Goal: Information Seeking & Learning: Learn about a topic

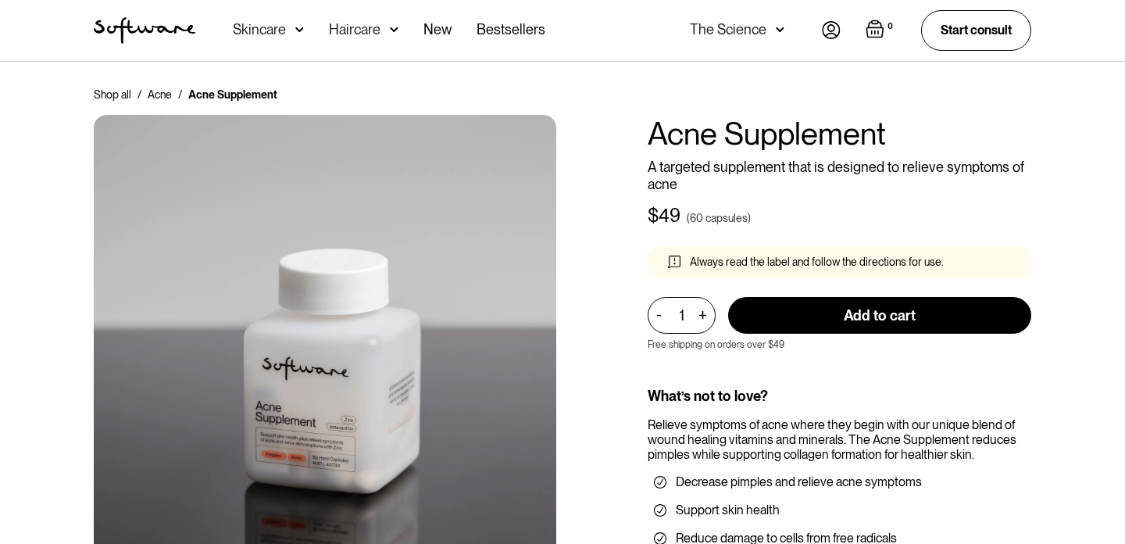
scroll to position [1, 0]
click at [295, 30] on img at bounding box center [299, 30] width 9 height 16
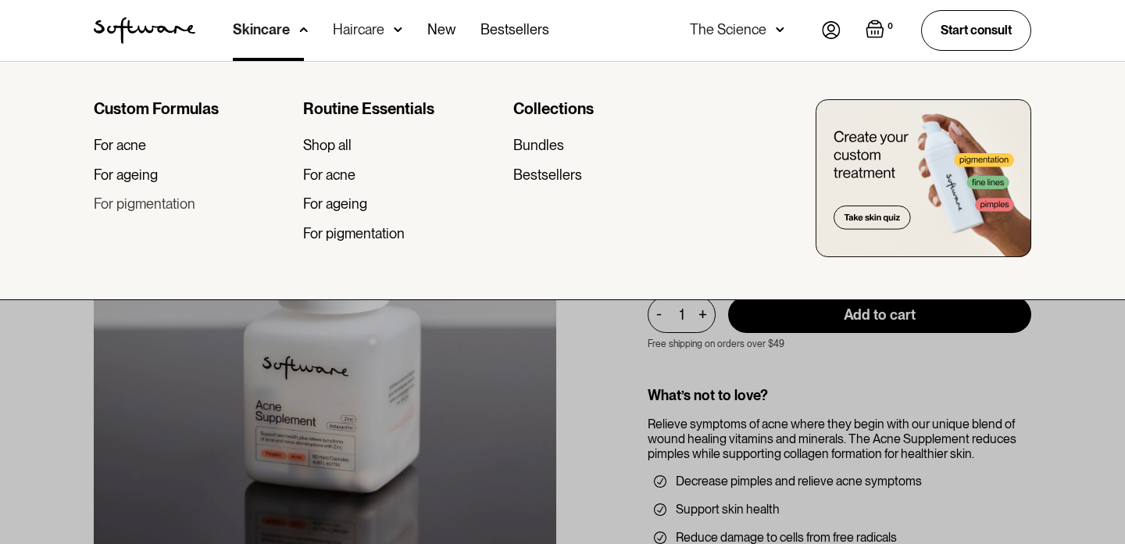
click at [171, 206] on div "For pigmentation" at bounding box center [145, 203] width 102 height 17
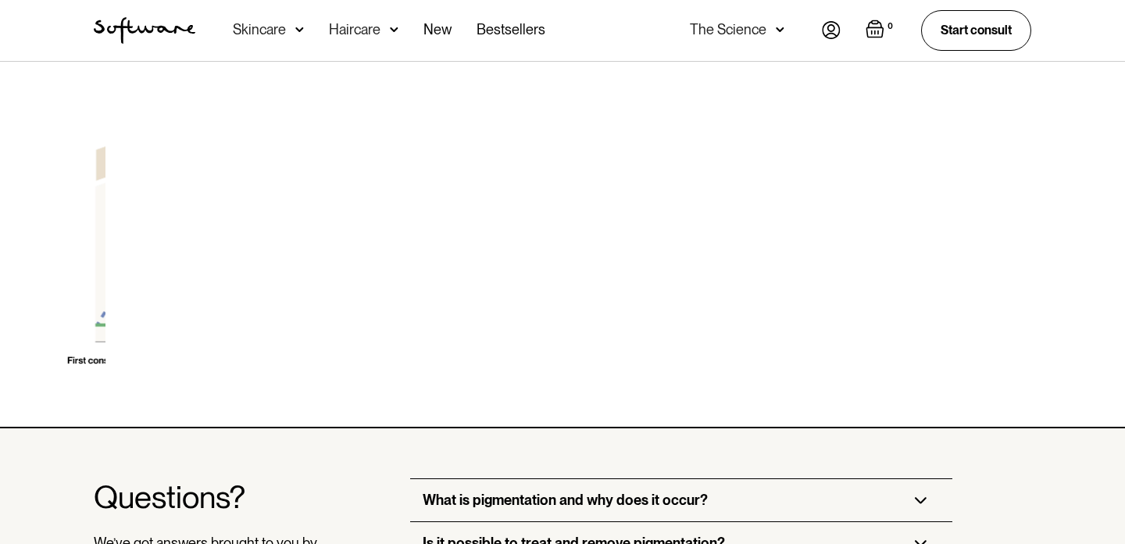
scroll to position [4893, 0]
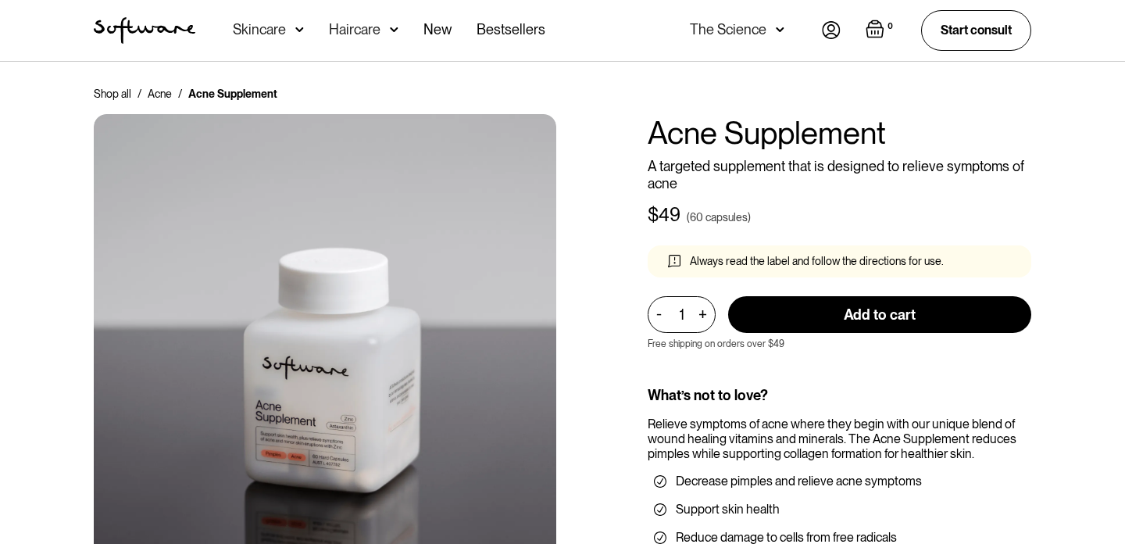
click at [307, 34] on div "Acne Ageing Pigmentation Everyday care Hair Loss Learn Skincare Custom Formulas…" at bounding box center [389, 30] width 313 height 61
click at [305, 34] on div "Acne Ageing Pigmentation Everyday care Hair Loss Learn Skincare Custom Formulas…" at bounding box center [389, 30] width 313 height 61
click at [302, 32] on img at bounding box center [299, 30] width 9 height 16
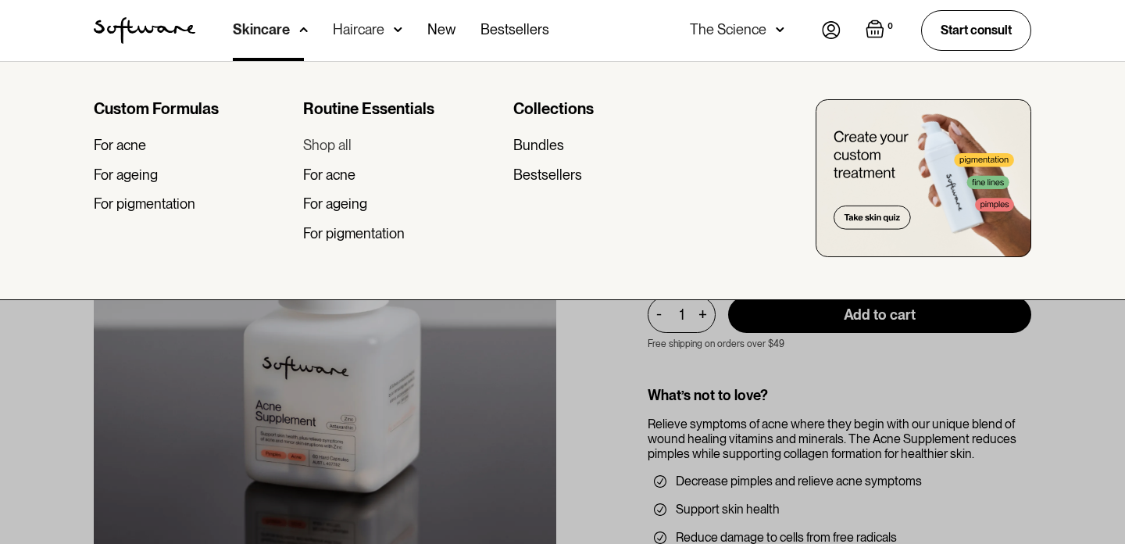
click at [334, 149] on div "Shop all" at bounding box center [327, 145] width 48 height 17
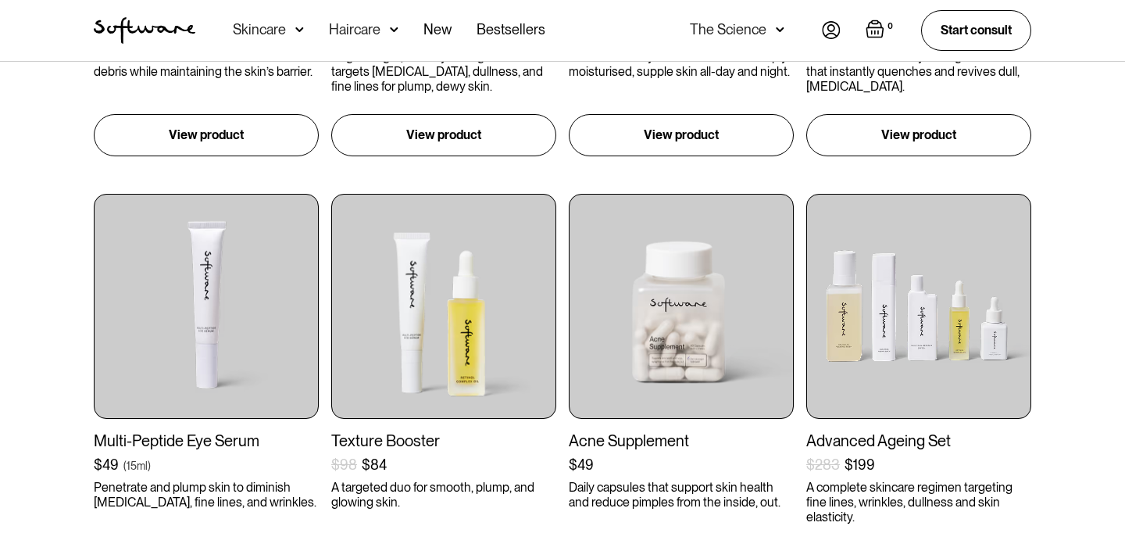
scroll to position [1090, 0]
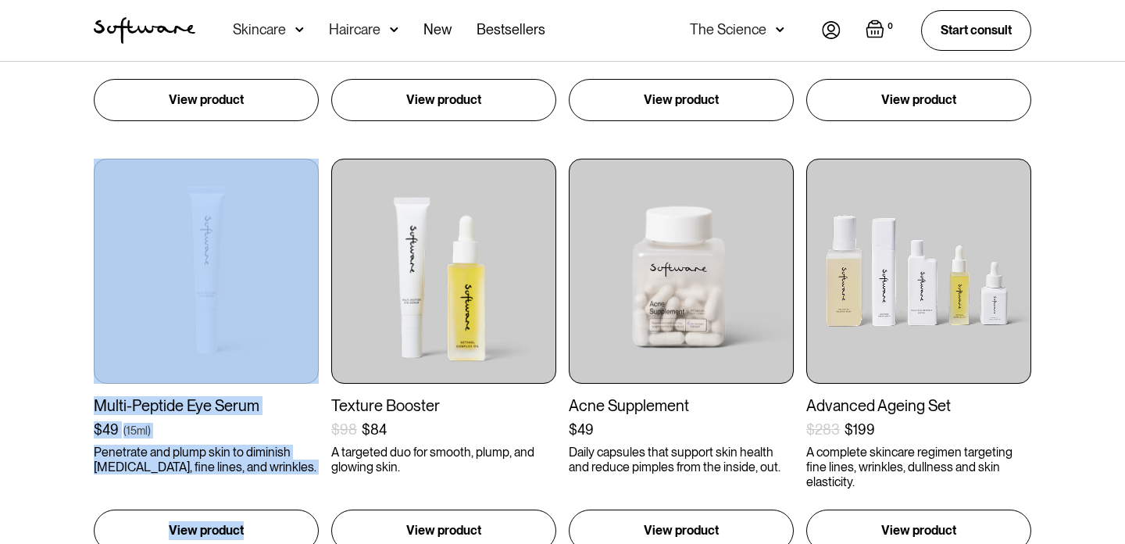
click at [66, 374] on div "Exfoliation Booster $102 $84 ( ) The ingredients you need to refresh dry, dull …" at bounding box center [562, 356] width 1125 height 2216
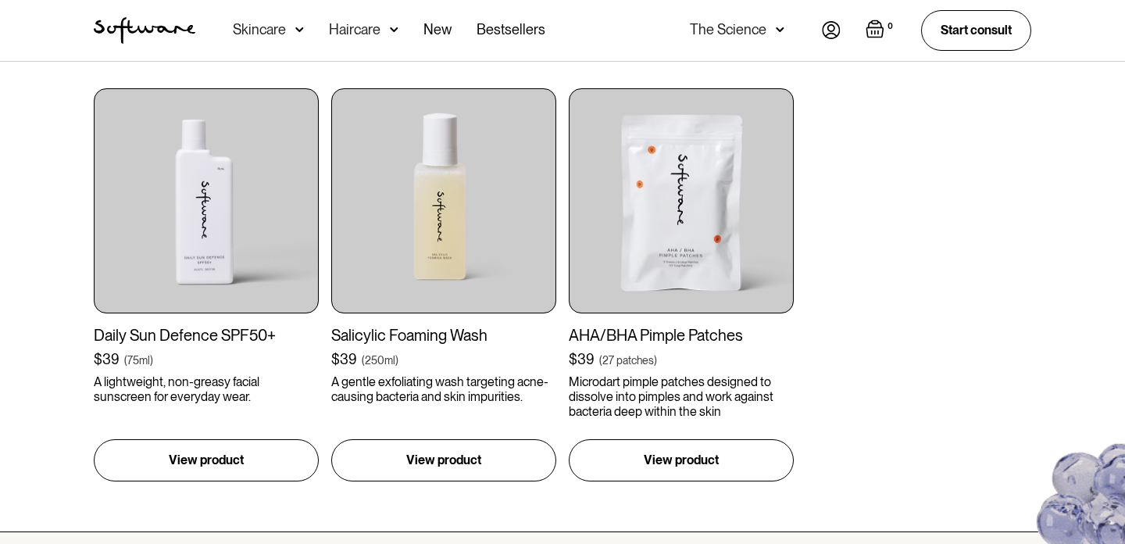
scroll to position [2022, 0]
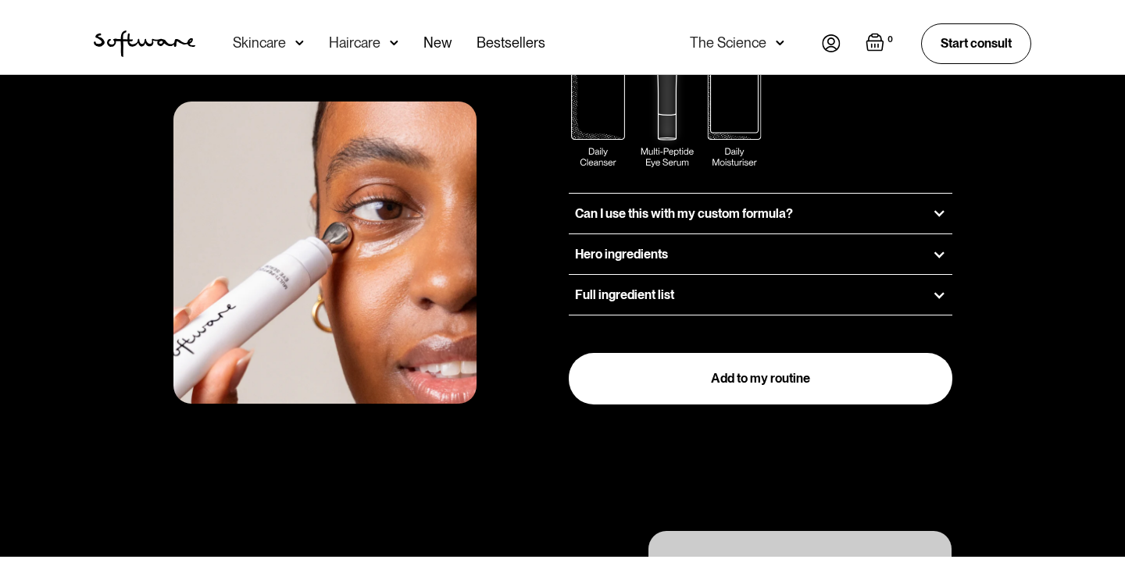
scroll to position [1987, 0]
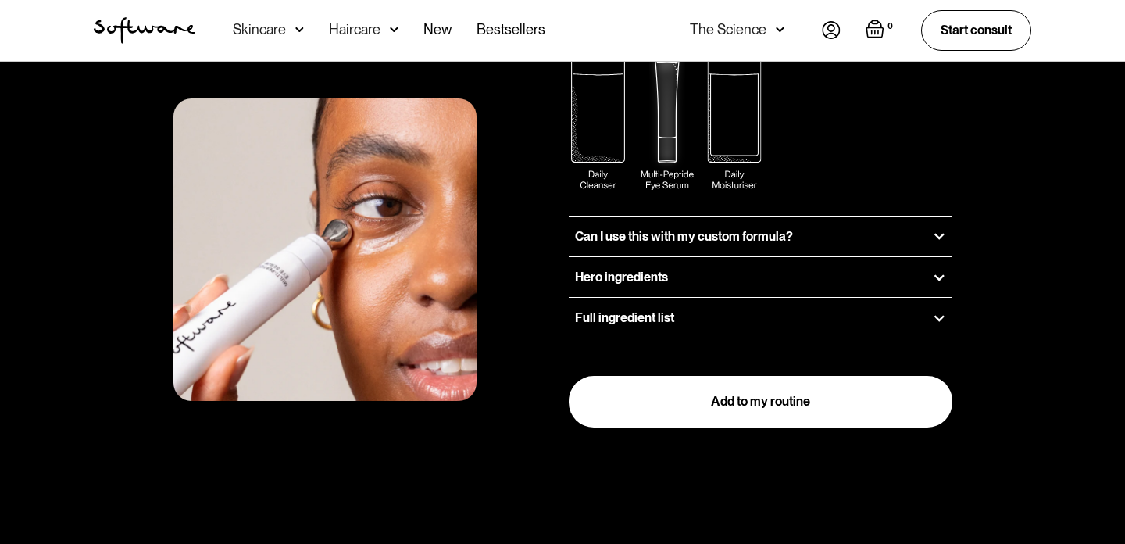
click at [962, 196] on div "Build your evening routine After cleansing, gently squeeze a small amount onto …" at bounding box center [562, 102] width 975 height 649
click at [944, 229] on div at bounding box center [939, 236] width 14 height 14
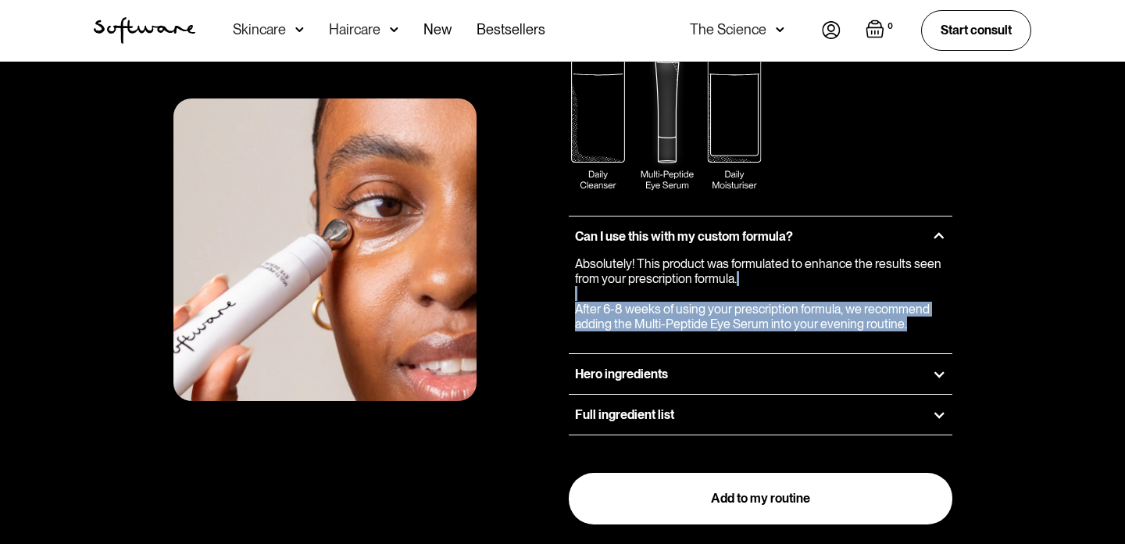
drag, startPoint x: 928, startPoint y: 288, endPoint x: 892, endPoint y: 252, distance: 50.8
click at [892, 256] on p "Absolutely! This product was formulated to enhance the results seen from your p…" at bounding box center [760, 293] width 371 height 75
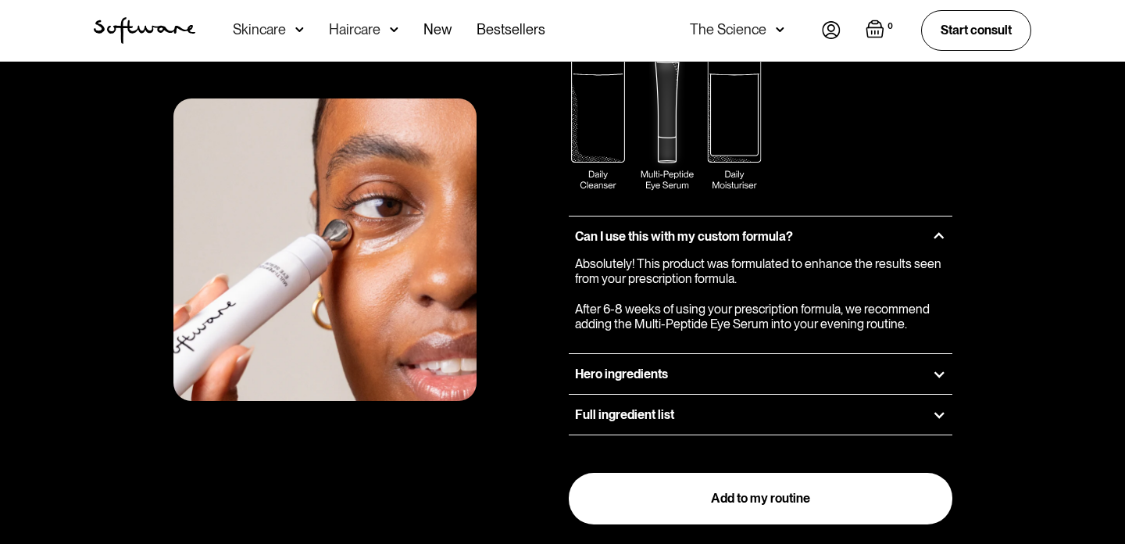
drag, startPoint x: 892, startPoint y: 256, endPoint x: 892, endPoint y: 267, distance: 10.9
click at [892, 267] on p "Absolutely! This product was formulated to enhance the results seen from your p…" at bounding box center [760, 293] width 371 height 75
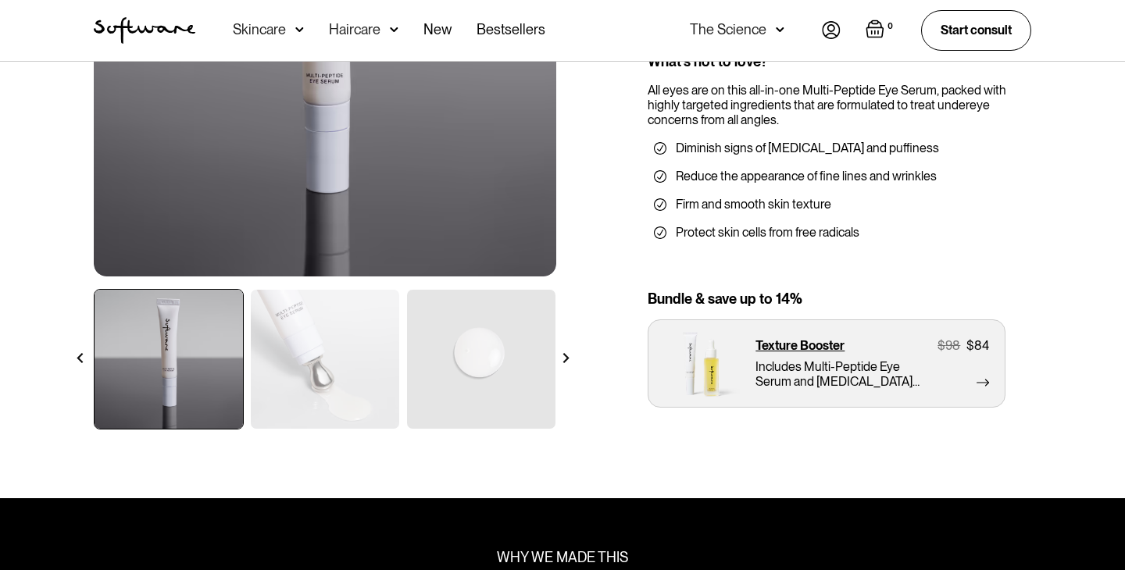
scroll to position [0, 0]
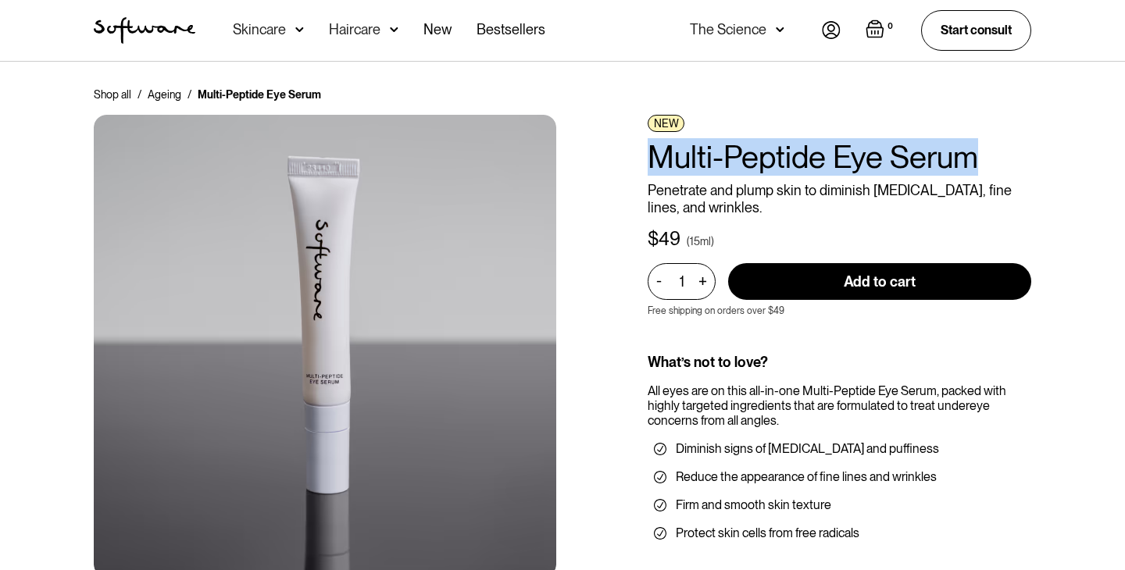
drag, startPoint x: 653, startPoint y: 167, endPoint x: 999, endPoint y: 163, distance: 346.2
click at [1001, 163] on h1 "Multi-Peptide Eye Serum" at bounding box center [840, 157] width 384 height 38
copy h1 "Multi-Peptide Eye Serum"
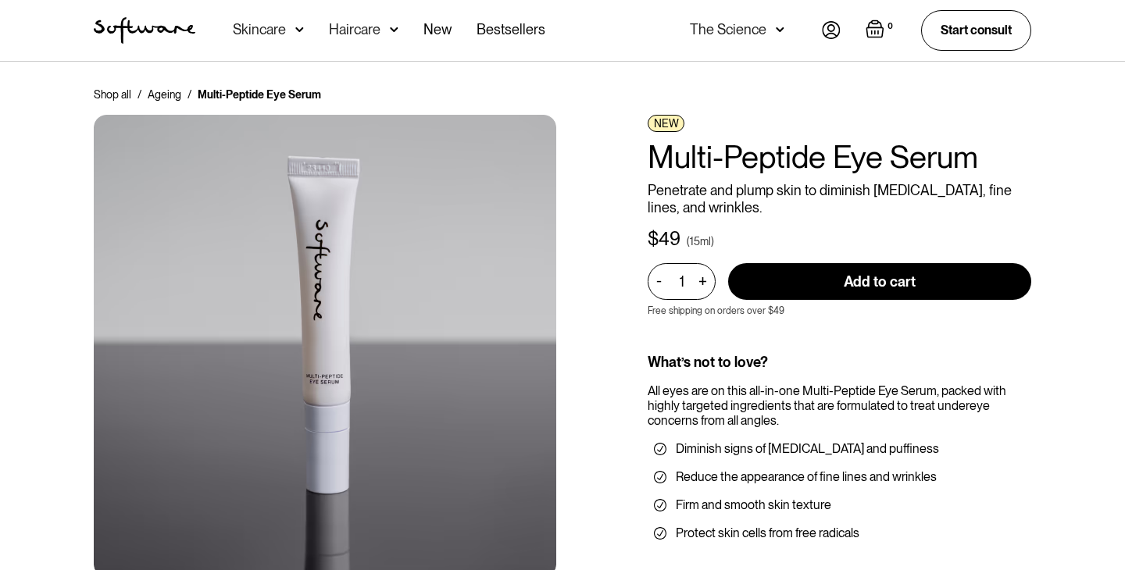
click at [731, 205] on p "Penetrate and plump skin to diminish [MEDICAL_DATA], fine lines, and wrinkles." at bounding box center [840, 199] width 384 height 34
drag, startPoint x: 721, startPoint y: 202, endPoint x: 815, endPoint y: 191, distance: 94.5
click at [815, 191] on p "Penetrate and plump skin to diminish [MEDICAL_DATA], fine lines, and wrinkles." at bounding box center [840, 199] width 384 height 34
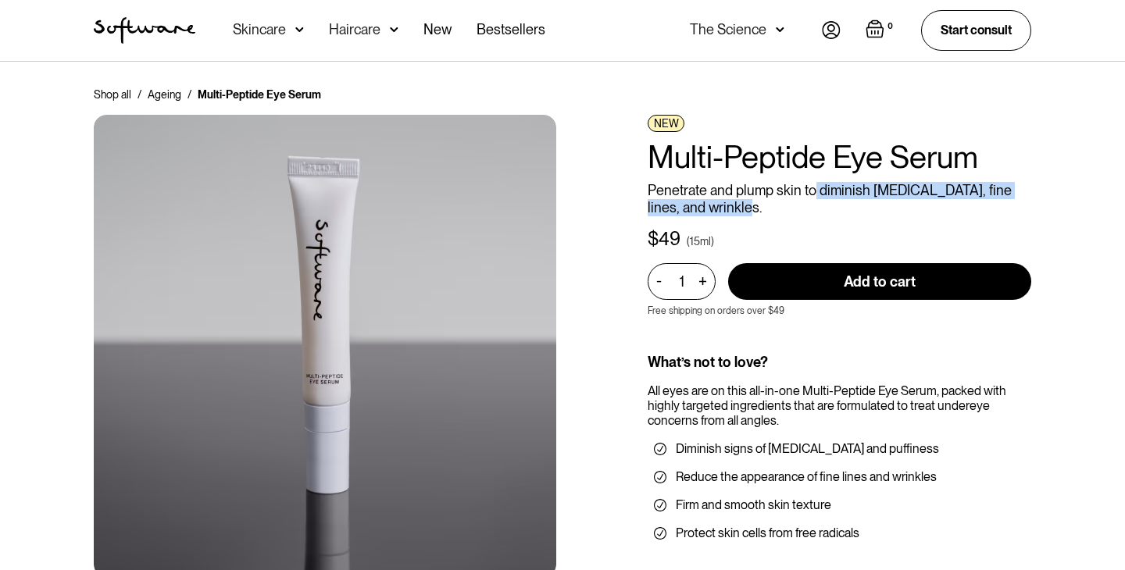
copy p "diminish [MEDICAL_DATA], fine lines, and wrinkles."
